Goal: Task Accomplishment & Management: Manage account settings

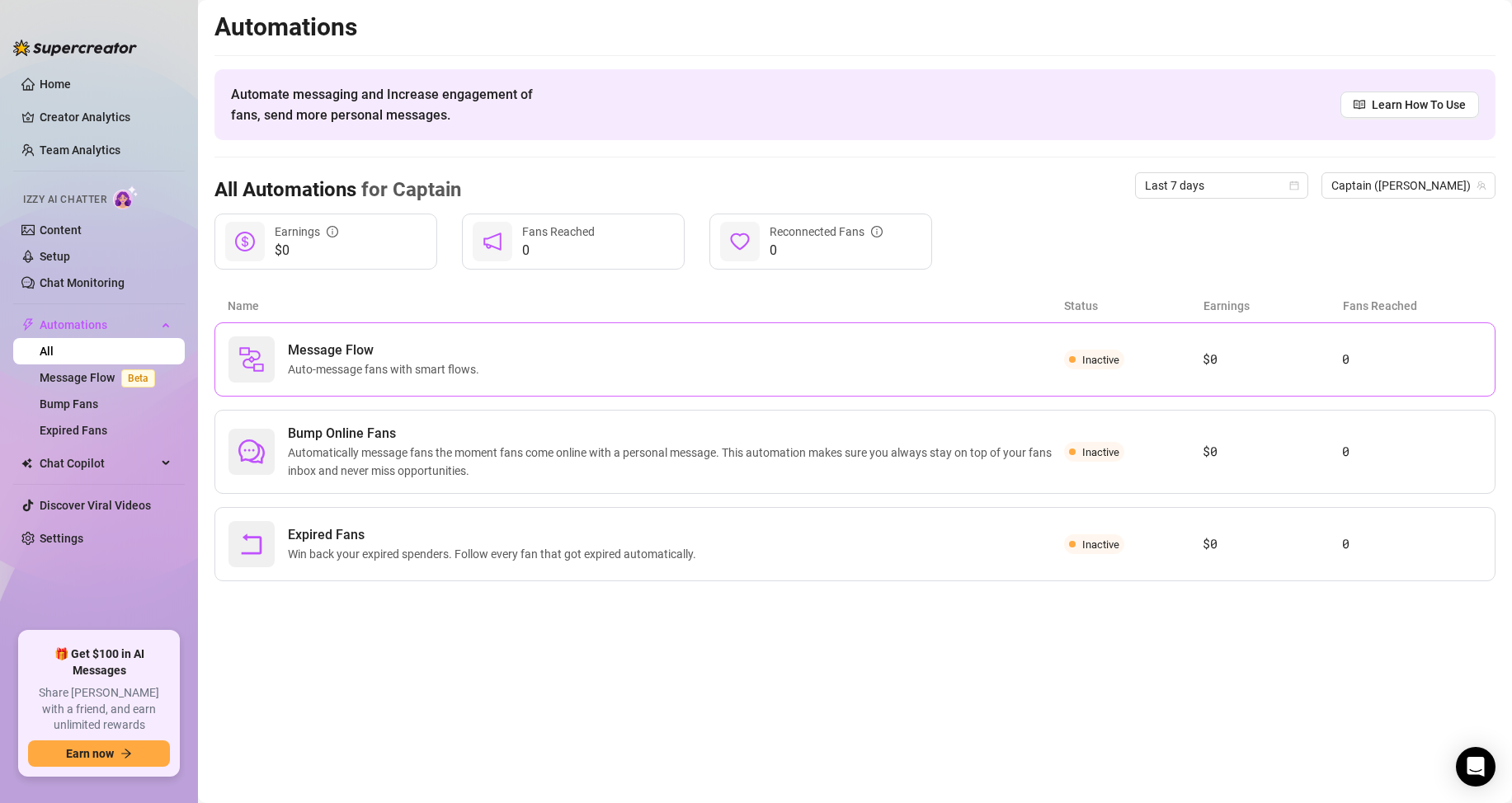
click at [457, 382] on div "Message Flow Auto-message fans with smart flows." at bounding box center [646, 359] width 836 height 46
click at [497, 428] on span "Bump Online Fans" at bounding box center [676, 433] width 776 height 20
click at [155, 458] on span "Chat Copilot" at bounding box center [97, 463] width 117 height 26
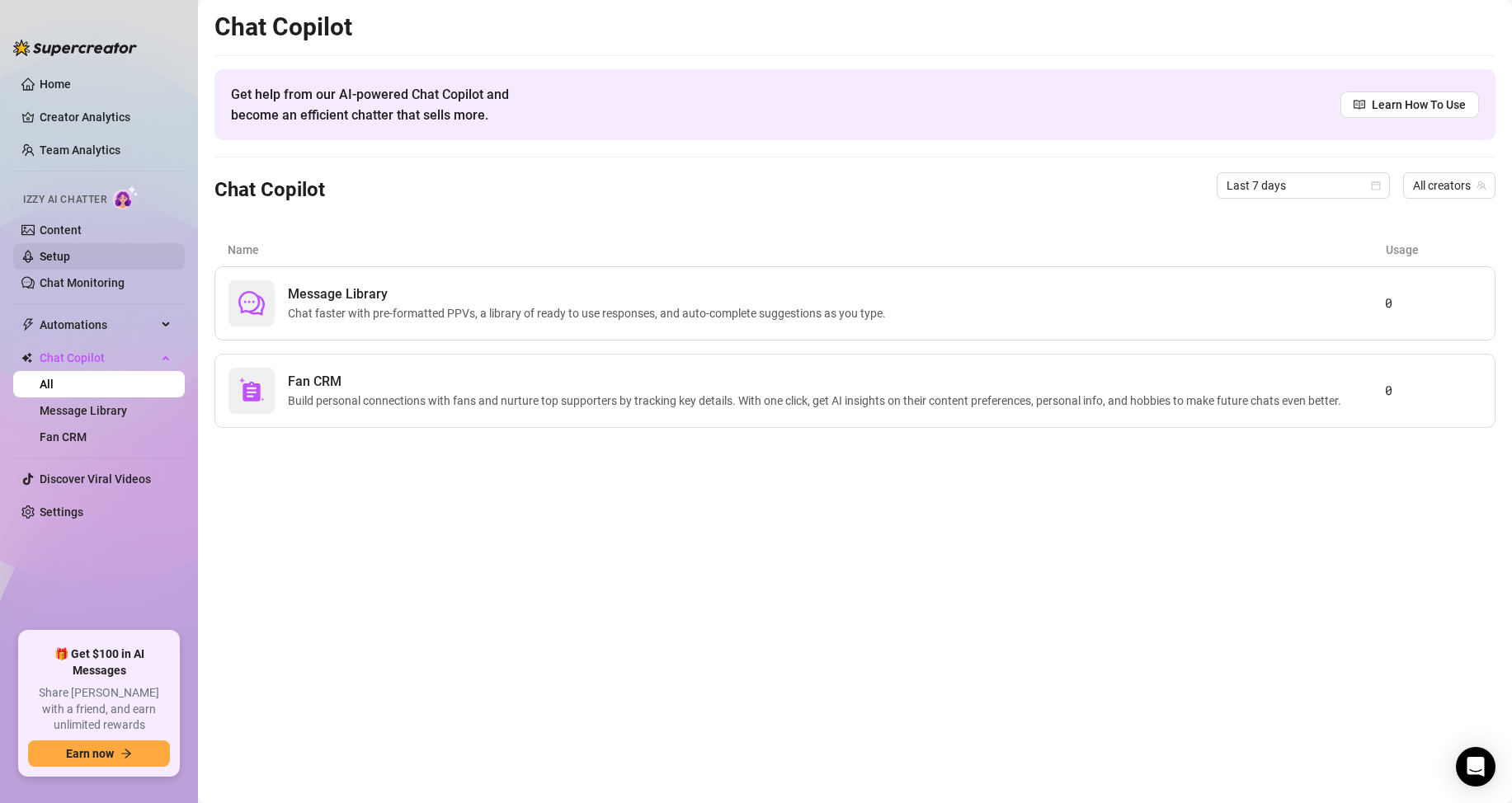
click at [68, 258] on link "Setup" at bounding box center [54, 256] width 31 height 13
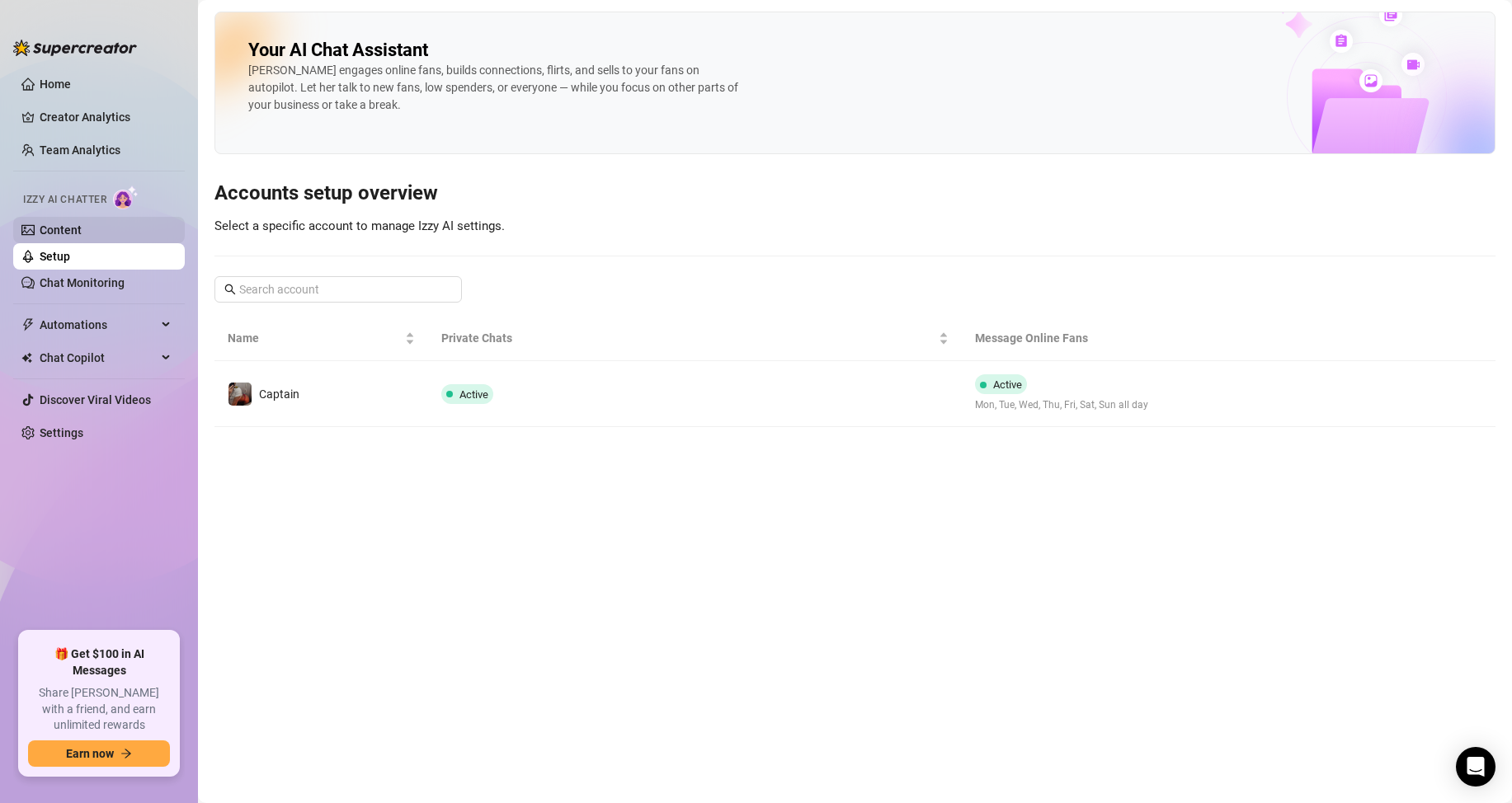
click at [66, 226] on link "Content" at bounding box center [60, 230] width 42 height 13
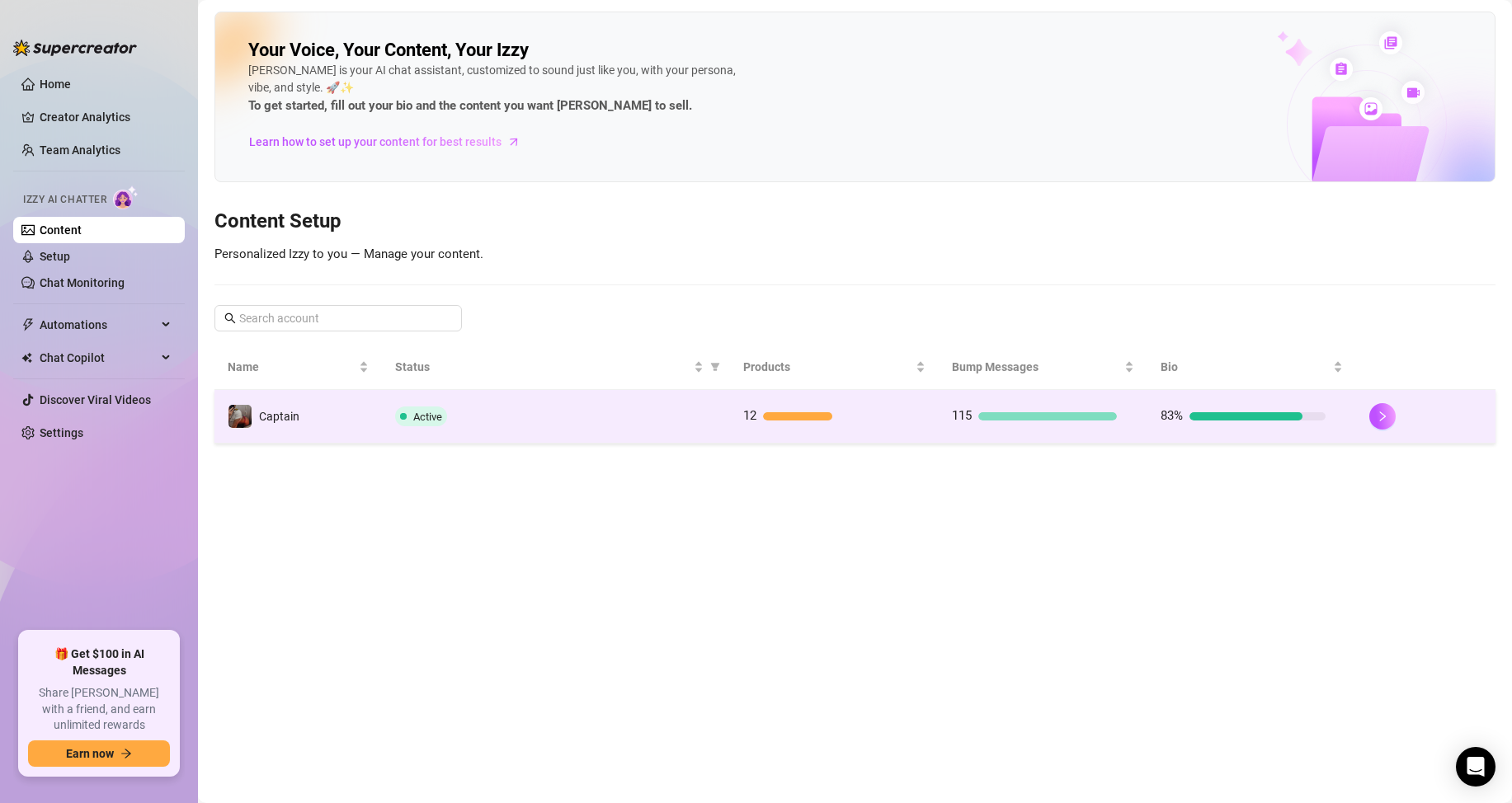
click at [895, 435] on td "12" at bounding box center [834, 416] width 209 height 53
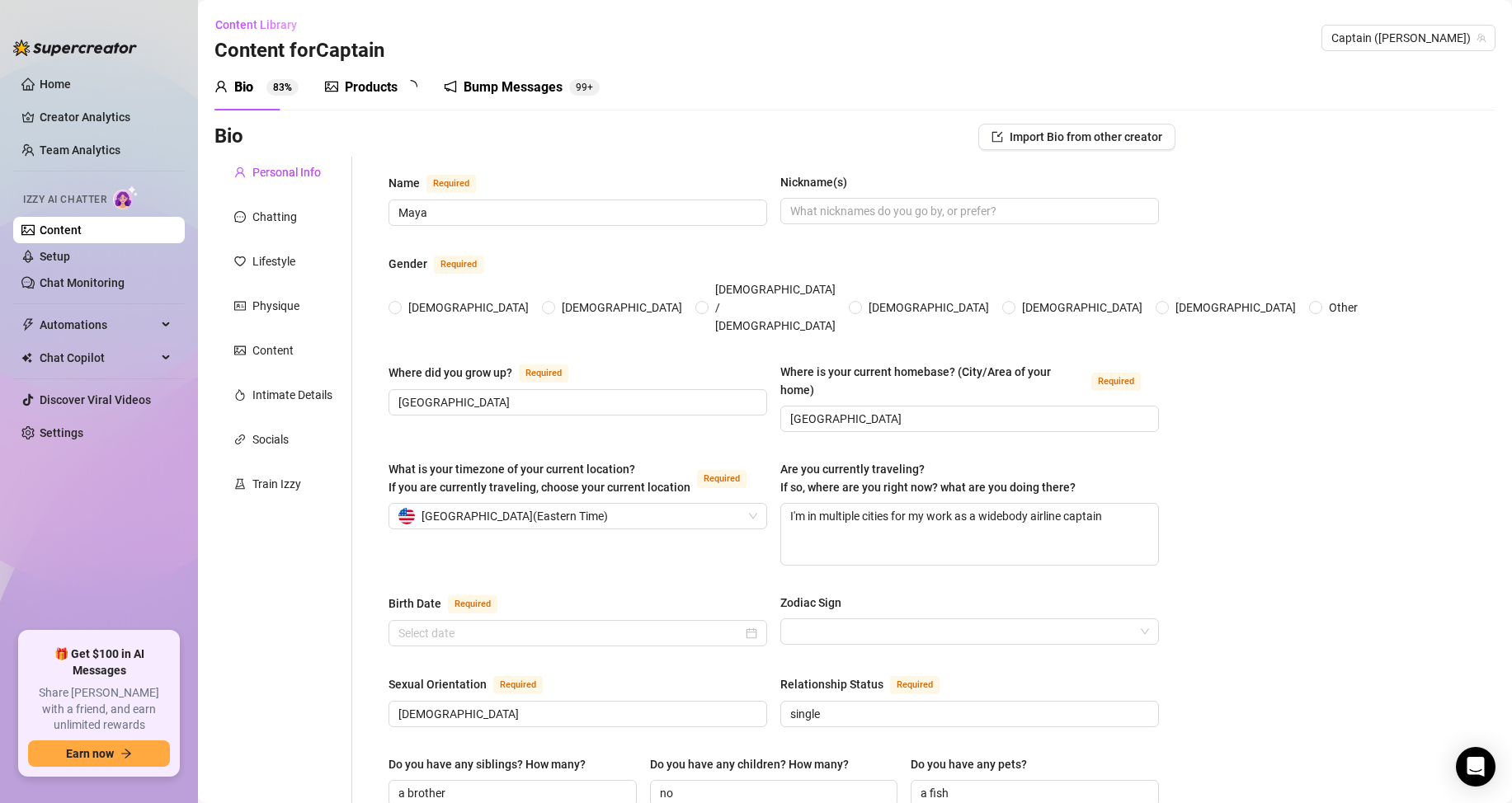
radio input "true"
type input "[DATE]"
